Goal: Submit feedback/report problem

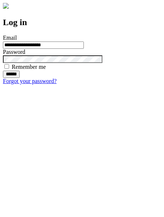
type input "**********"
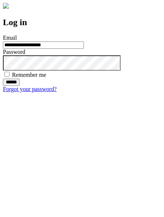
click at [20, 86] on input "******" at bounding box center [11, 82] width 17 height 7
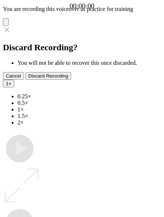
type input "**********"
